Goal: Task Accomplishment & Management: Manage account settings

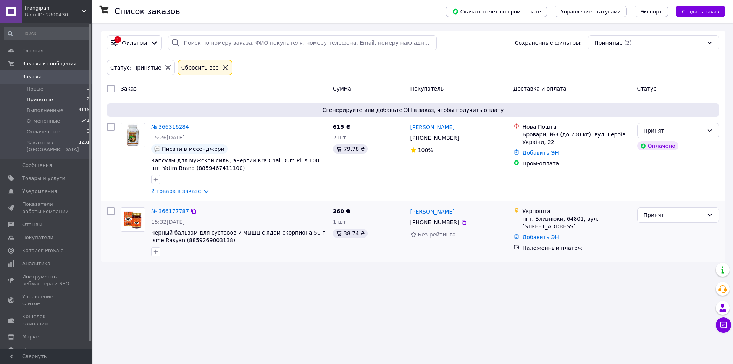
drag, startPoint x: 134, startPoint y: 295, endPoint x: 117, endPoint y: 259, distance: 40.2
click at [134, 295] on div "Список заказов Скачать отчет по пром-оплате Управление статусами Экспорт Создат…" at bounding box center [413, 182] width 640 height 364
click at [171, 306] on div "Список заказов Скачать отчет по пром-оплате Управление статусами Экспорт Создат…" at bounding box center [413, 182] width 640 height 364
click at [184, 189] on link "2 товара в заказе" at bounding box center [176, 191] width 50 height 6
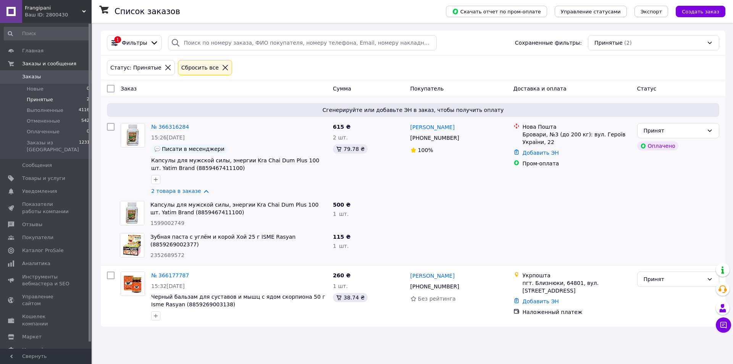
click at [199, 347] on div "Список заказов Скачать отчет по пром-оплате Управление статусами Экспорт Создат…" at bounding box center [413, 182] width 640 height 364
click at [164, 346] on div "Список заказов Скачать отчет по пром-оплате Управление статусами Экспорт Создат…" at bounding box center [413, 182] width 640 height 364
drag, startPoint x: 124, startPoint y: 334, endPoint x: 128, endPoint y: 332, distance: 4.3
click at [128, 332] on div "Список заказов Скачать отчет по пром-оплате Управление статусами Экспорт Создат…" at bounding box center [413, 182] width 640 height 364
click at [44, 175] on span "Товары и услуги" at bounding box center [43, 178] width 43 height 7
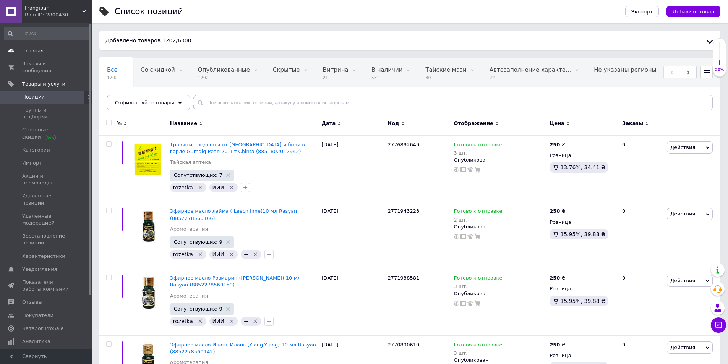
click at [29, 50] on span "Главная" at bounding box center [32, 50] width 21 height 7
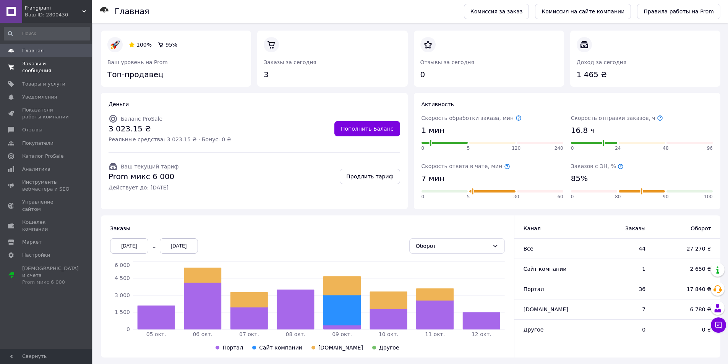
click at [46, 62] on span "Заказы и сообщения" at bounding box center [46, 67] width 49 height 14
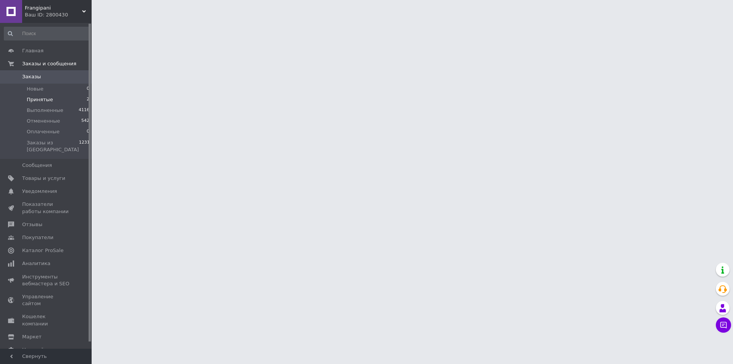
click at [39, 99] on span "Принятые" at bounding box center [40, 99] width 26 height 7
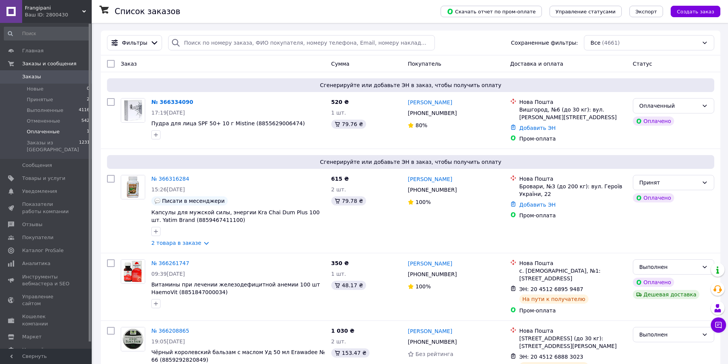
click at [41, 131] on span "Оплаченные" at bounding box center [43, 131] width 33 height 7
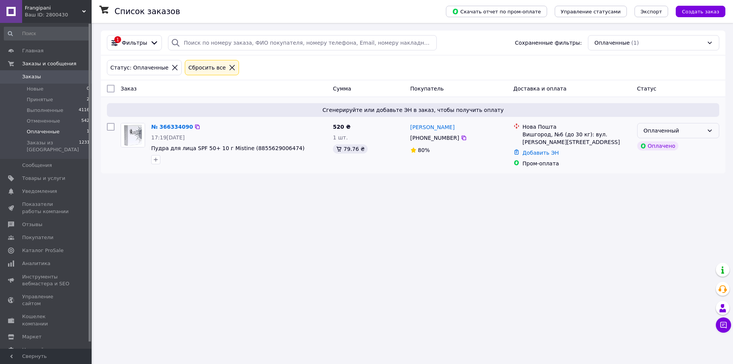
click at [675, 132] on div "Оплаченный" at bounding box center [674, 130] width 60 height 8
click at [681, 145] on li "Принят" at bounding box center [678, 148] width 81 height 14
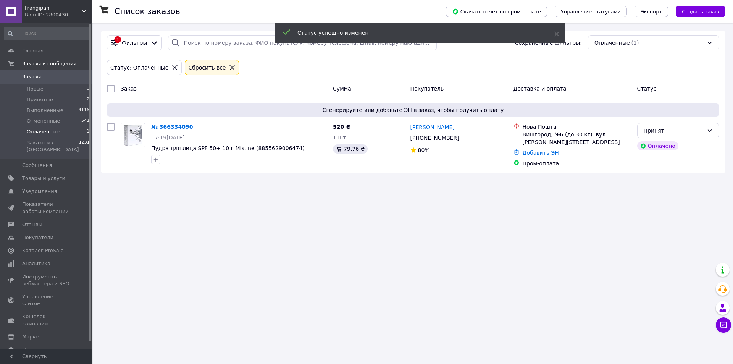
click at [159, 226] on div "Список заказов Скачать отчет по пром-оплате Управление статусами Экспорт Создат…" at bounding box center [413, 182] width 640 height 364
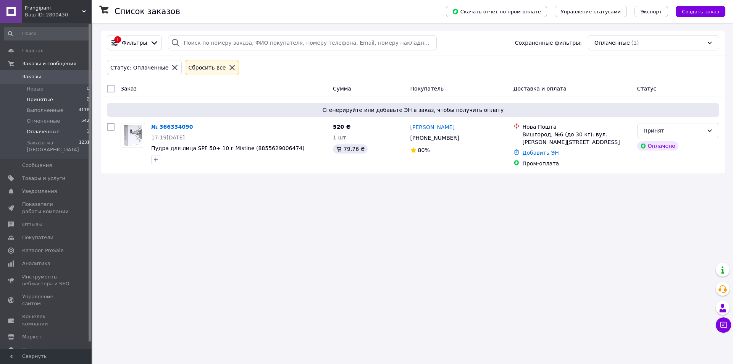
click at [36, 99] on span "Принятые" at bounding box center [40, 99] width 26 height 7
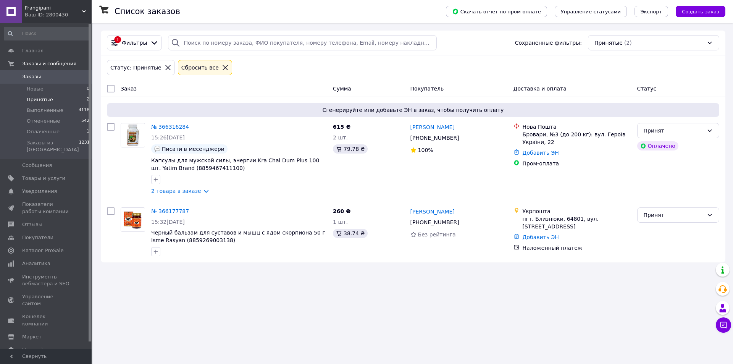
click at [158, 298] on div "Список заказов Скачать отчет по пром-оплате Управление статусами Экспорт Создат…" at bounding box center [413, 182] width 640 height 364
click at [30, 175] on span "Товары и услуги" at bounding box center [43, 178] width 43 height 7
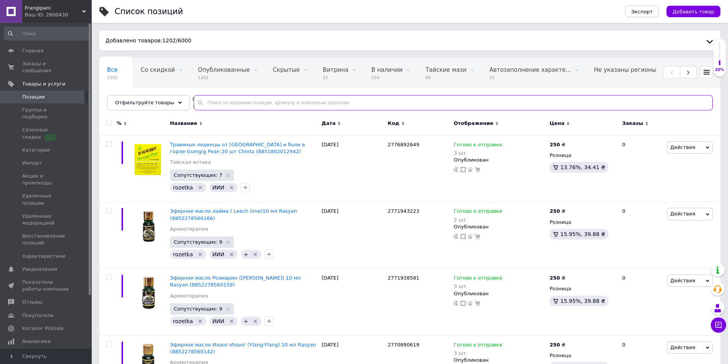
click at [215, 102] on input "text" at bounding box center [453, 102] width 519 height 15
paste input "862182369"
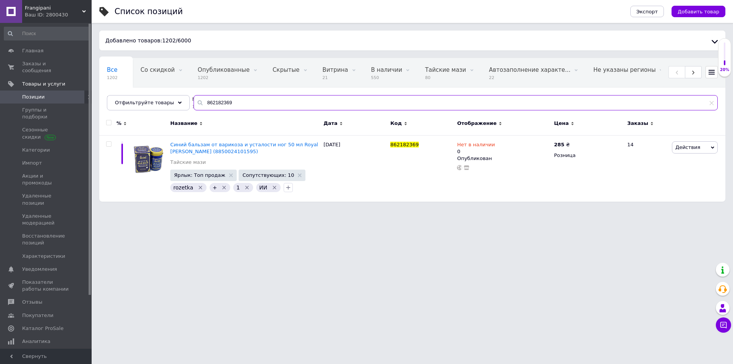
drag, startPoint x: 227, startPoint y: 100, endPoint x: 198, endPoint y: 105, distance: 29.1
click at [198, 105] on input "862182369" at bounding box center [456, 102] width 525 height 15
paste input "1711361582"
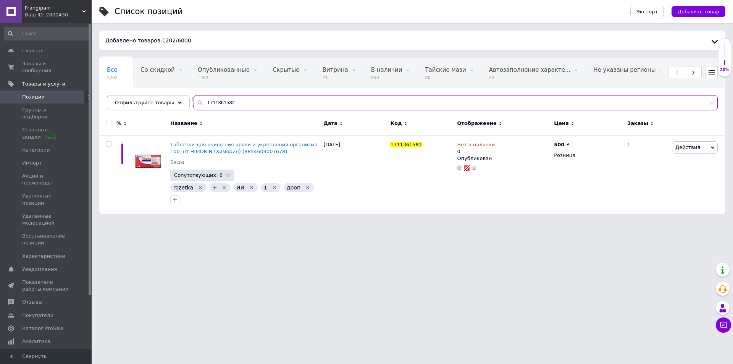
drag, startPoint x: 227, startPoint y: 103, endPoint x: 195, endPoint y: 100, distance: 31.8
click at [195, 100] on input "1711361582" at bounding box center [456, 102] width 525 height 15
paste input "604218011"
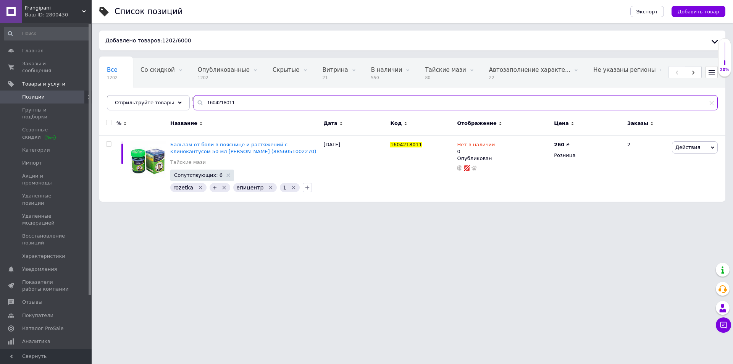
type input "1604218011"
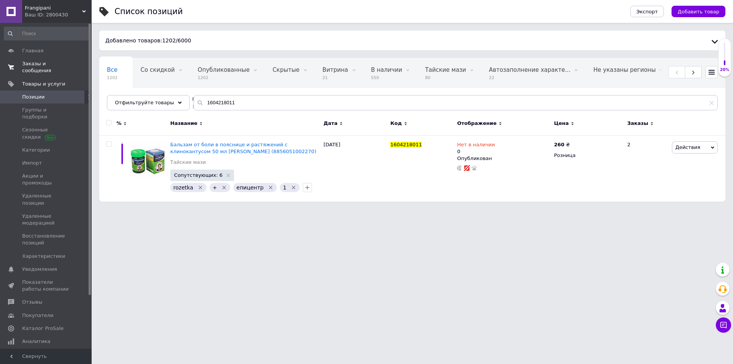
click at [44, 62] on span "Заказы и сообщения" at bounding box center [46, 67] width 49 height 14
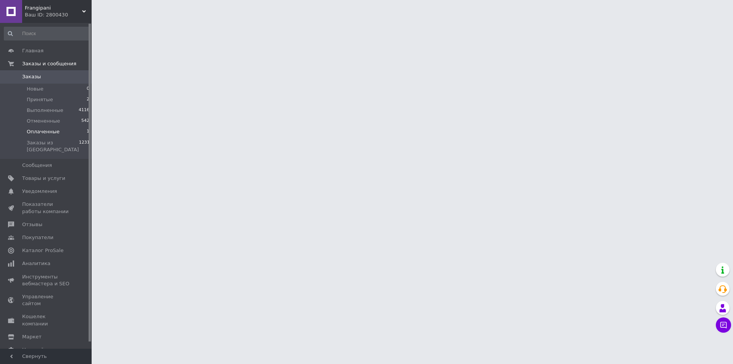
click at [36, 131] on span "Оплаченные" at bounding box center [43, 131] width 33 height 7
click at [37, 98] on span "Принятые" at bounding box center [40, 99] width 26 height 7
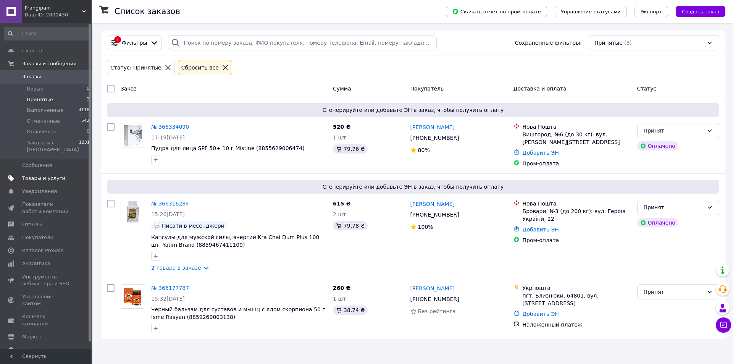
click at [45, 175] on span "Товары и услуги" at bounding box center [43, 178] width 43 height 7
